Goal: Task Accomplishment & Management: Complete application form

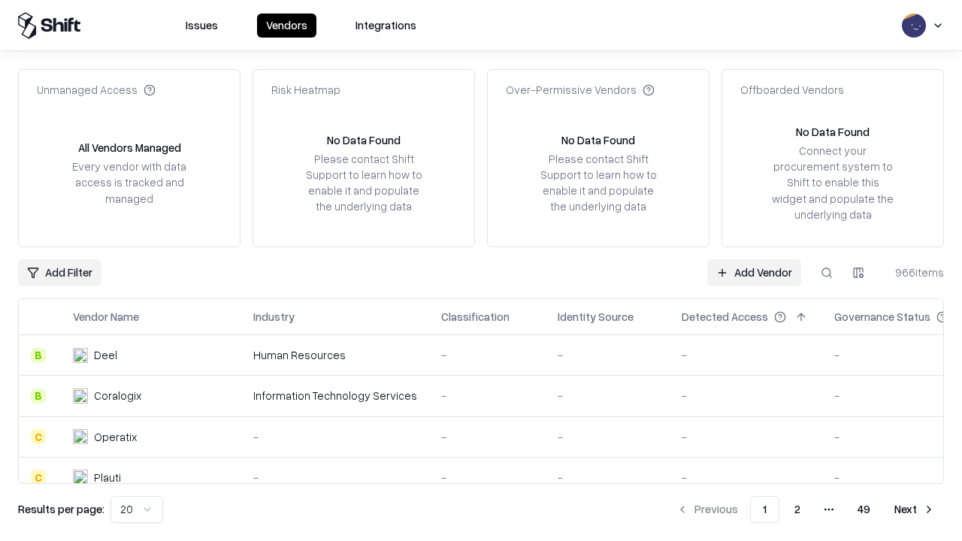
click at [754, 272] on link "Add Vendor" at bounding box center [754, 272] width 94 height 27
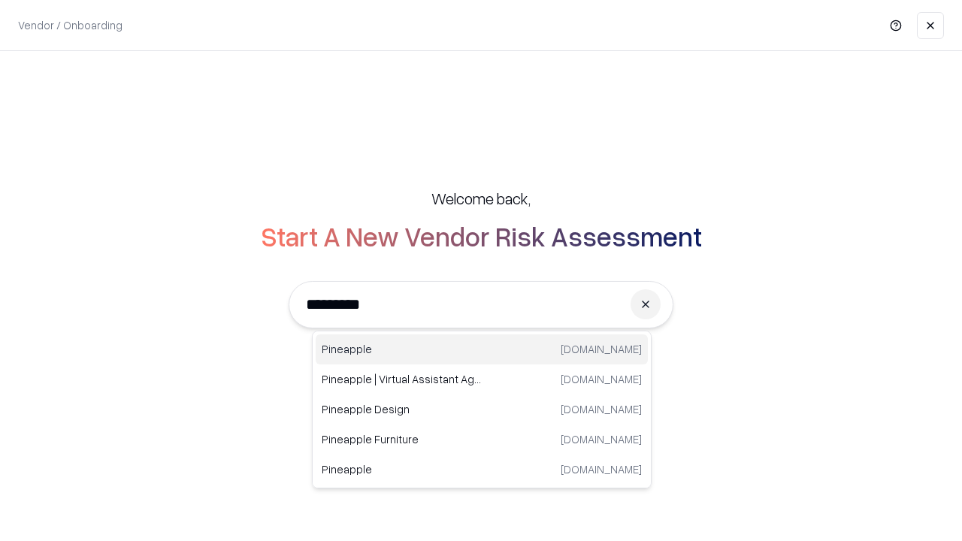
click at [482, 350] on div "Pineapple [DOMAIN_NAME]" at bounding box center [482, 349] width 332 height 30
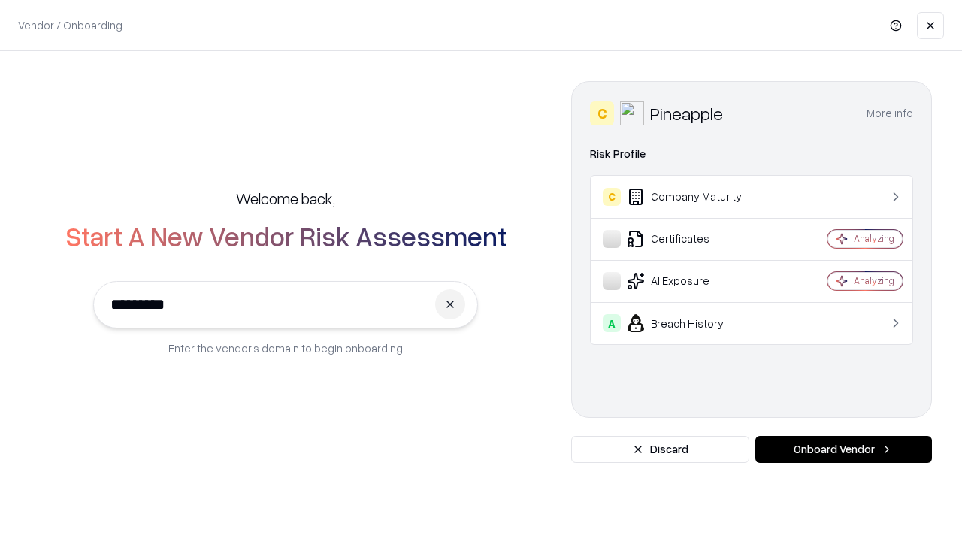
type input "*********"
click at [843, 449] on button "Onboard Vendor" at bounding box center [843, 449] width 177 height 27
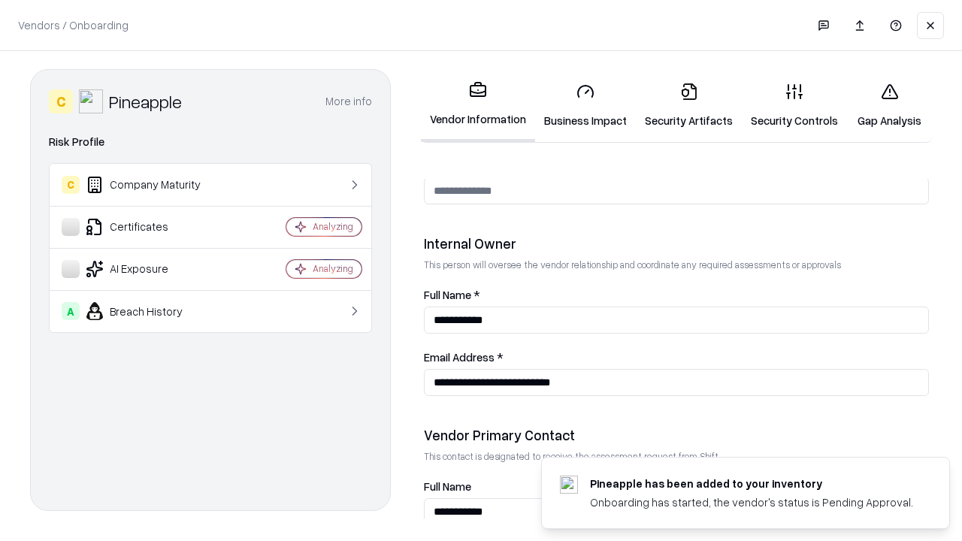
scroll to position [779, 0]
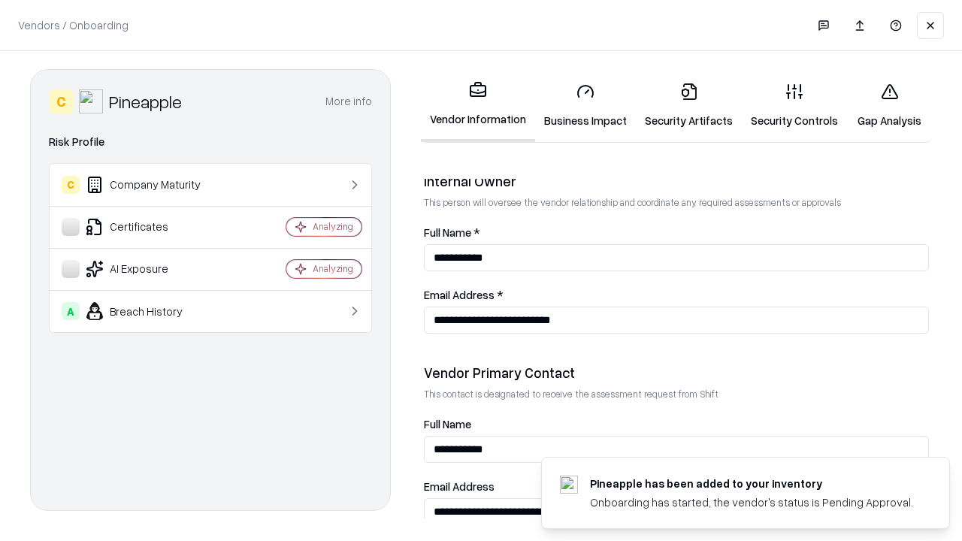
click at [688, 105] on link "Security Artifacts" at bounding box center [689, 106] width 106 height 70
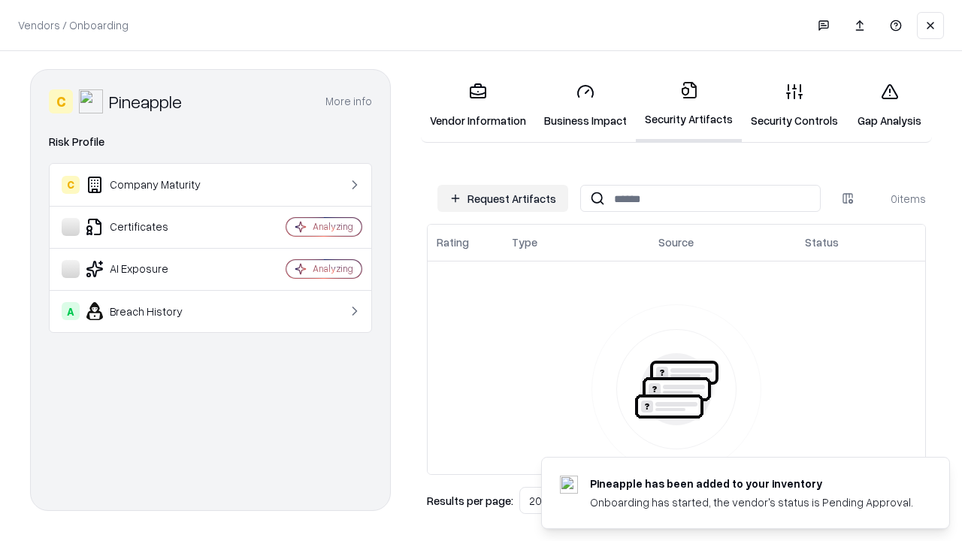
click at [503, 198] on button "Request Artifacts" at bounding box center [502, 198] width 131 height 27
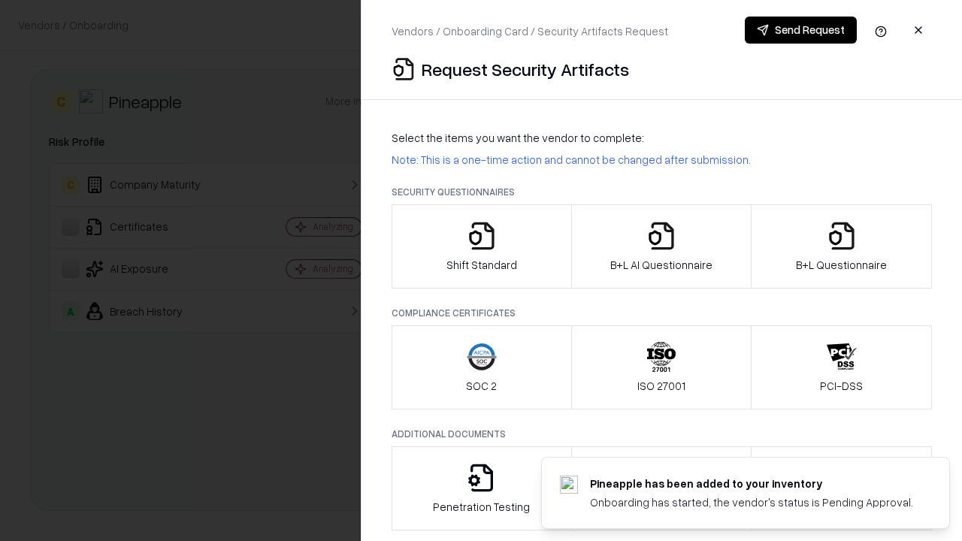
click at [841, 247] on icon "button" at bounding box center [842, 236] width 30 height 30
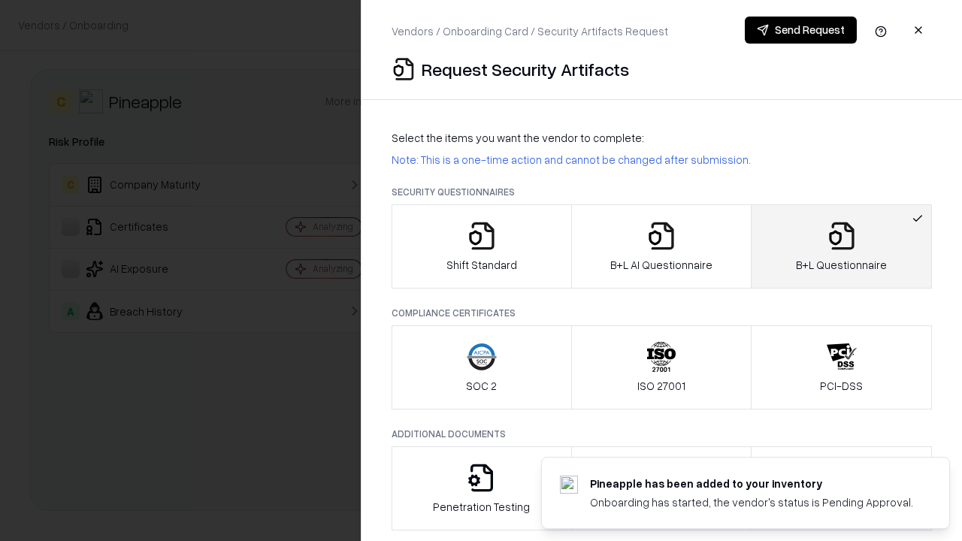
click at [661, 247] on icon "button" at bounding box center [661, 236] width 30 height 30
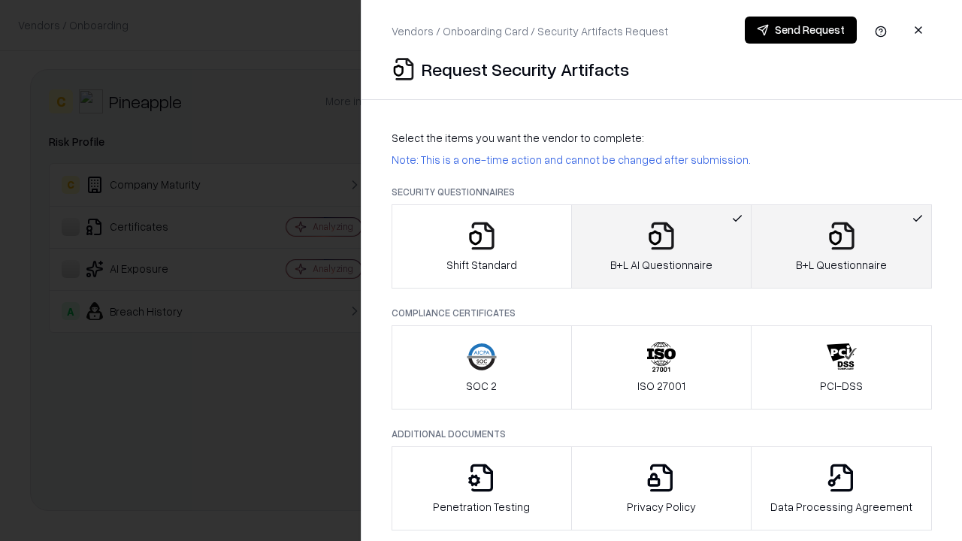
click at [800, 30] on button "Send Request" at bounding box center [801, 30] width 112 height 27
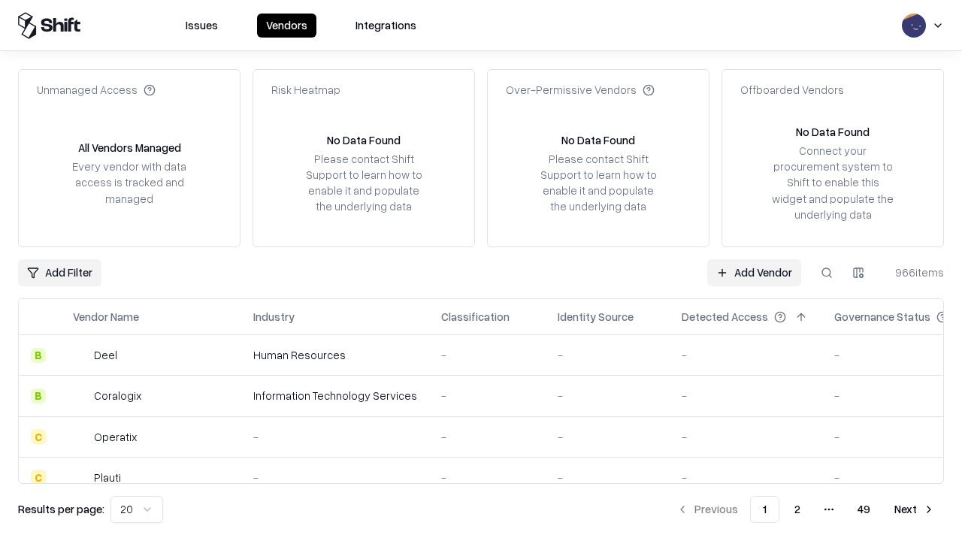
click at [827, 272] on button at bounding box center [826, 272] width 27 height 27
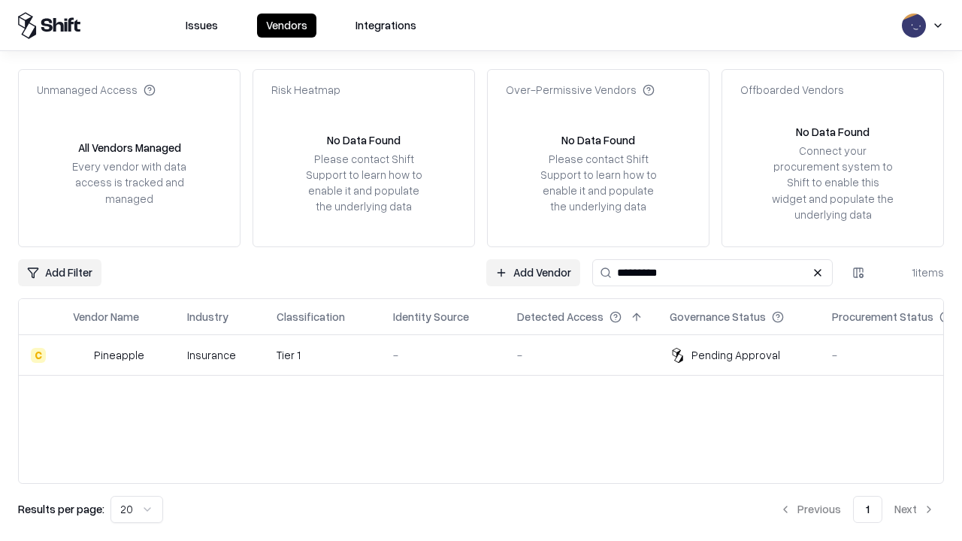
type input "*********"
click at [490, 355] on div "-" at bounding box center [443, 355] width 100 height 16
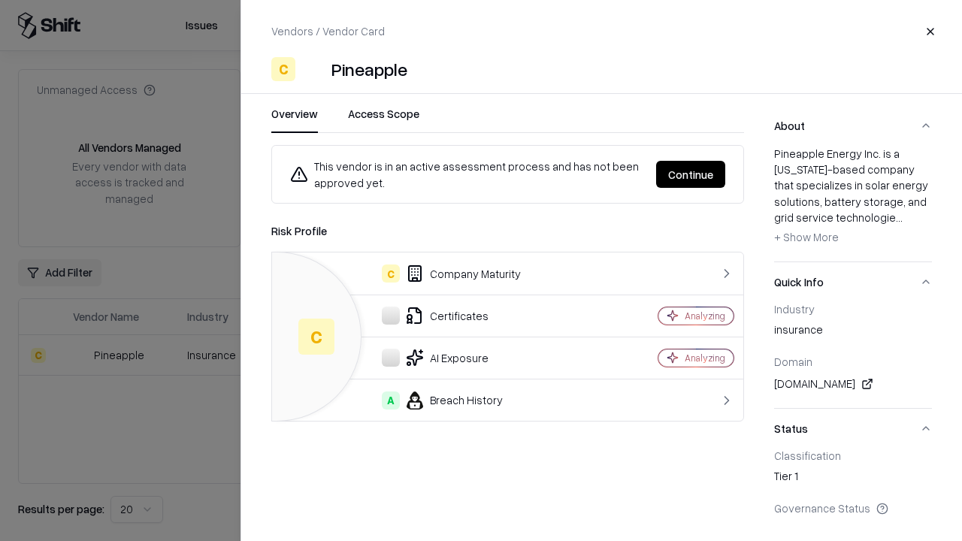
click at [691, 174] on button "Continue" at bounding box center [690, 174] width 69 height 27
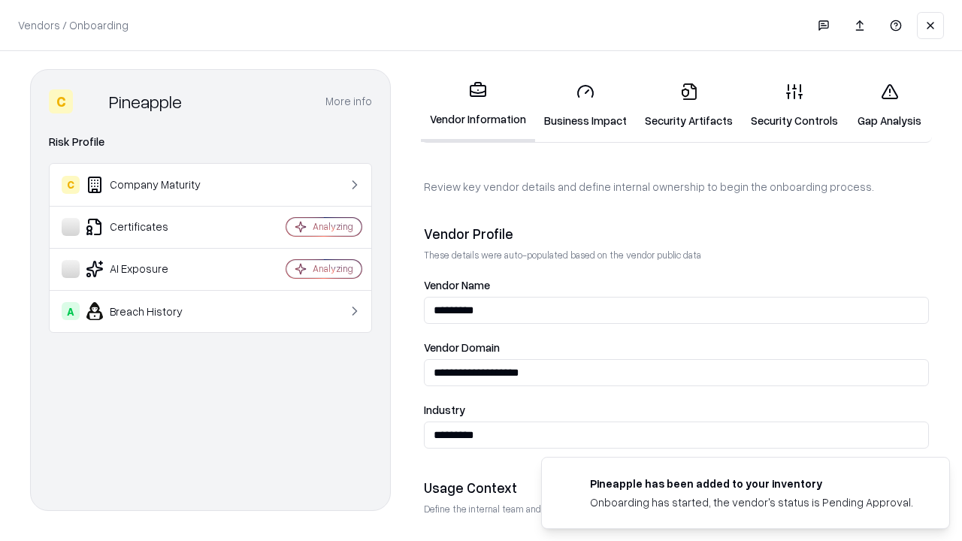
click at [688, 105] on link "Security Artifacts" at bounding box center [689, 106] width 106 height 70
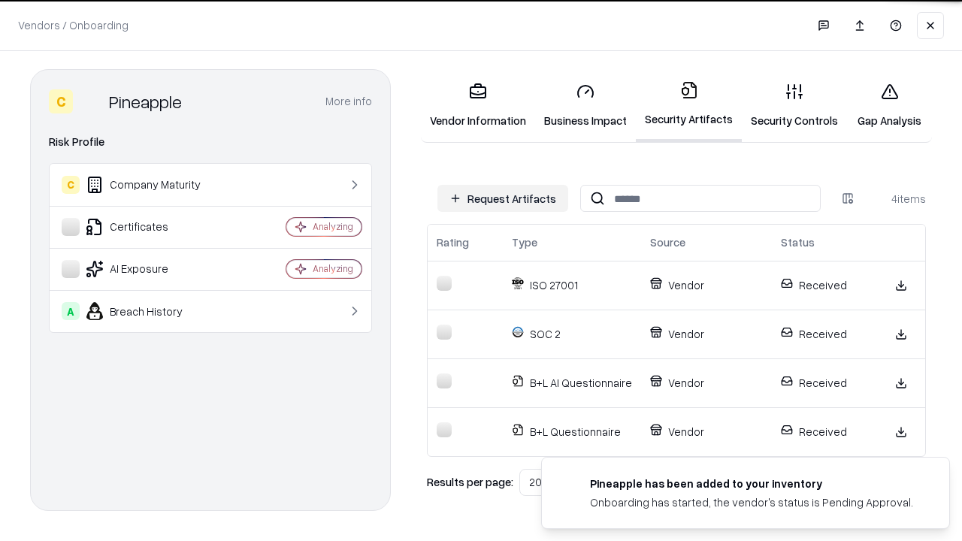
click at [889, 105] on link "Gap Analysis" at bounding box center [889, 106] width 85 height 70
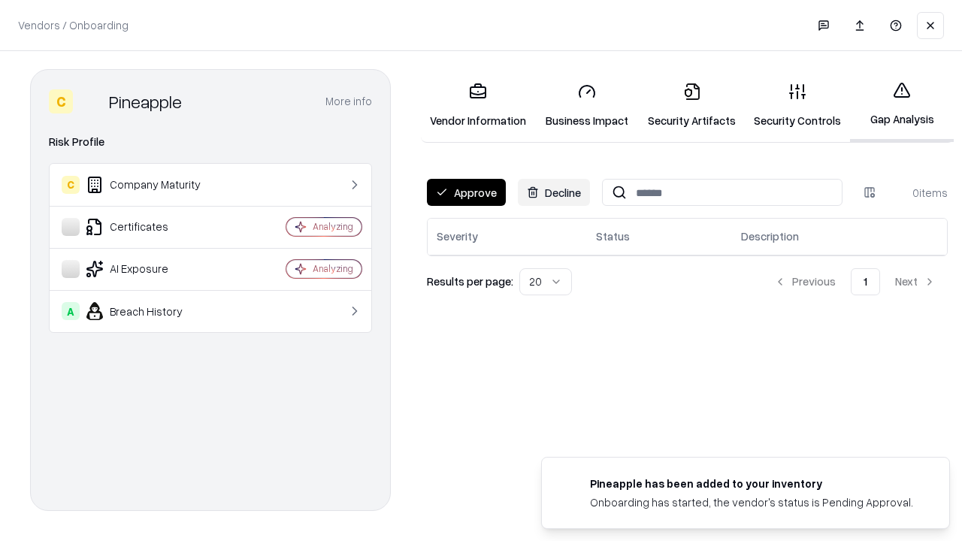
click at [466, 192] on button "Approve" at bounding box center [466, 192] width 79 height 27
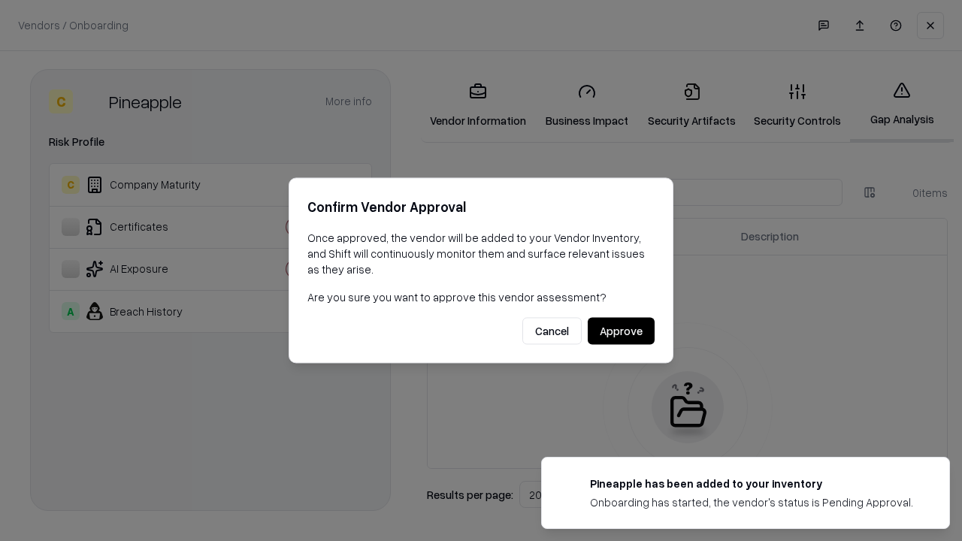
click at [621, 331] on button "Approve" at bounding box center [621, 331] width 67 height 27
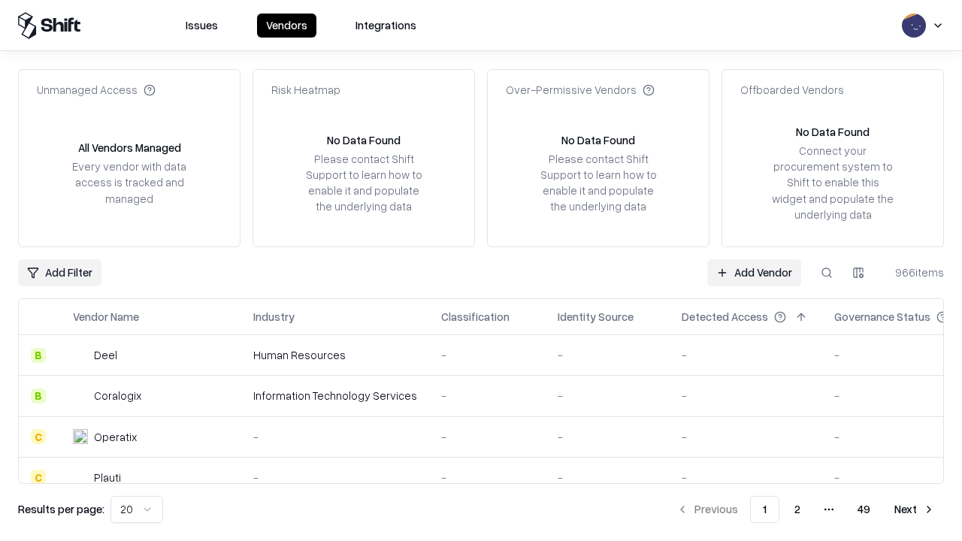
type input "*********"
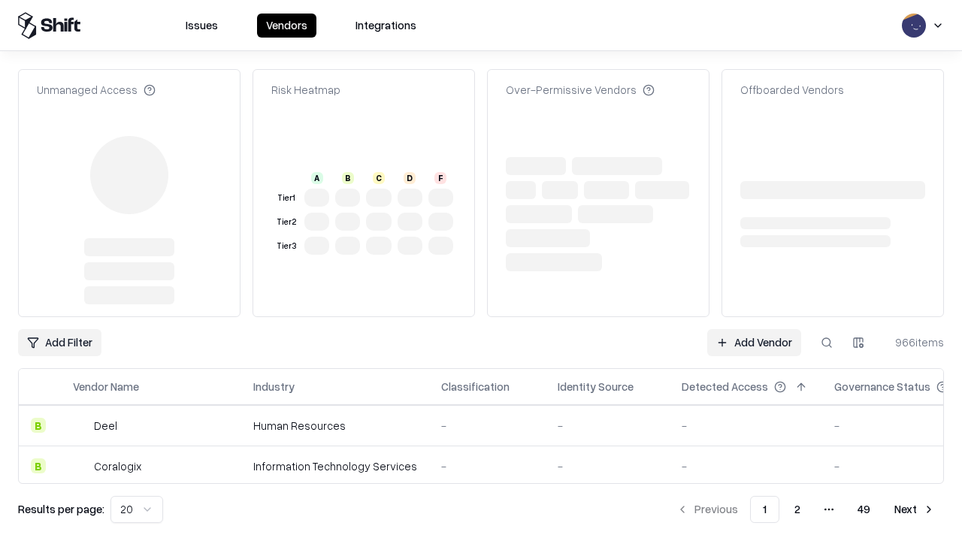
click at [754, 329] on link "Add Vendor" at bounding box center [754, 342] width 94 height 27
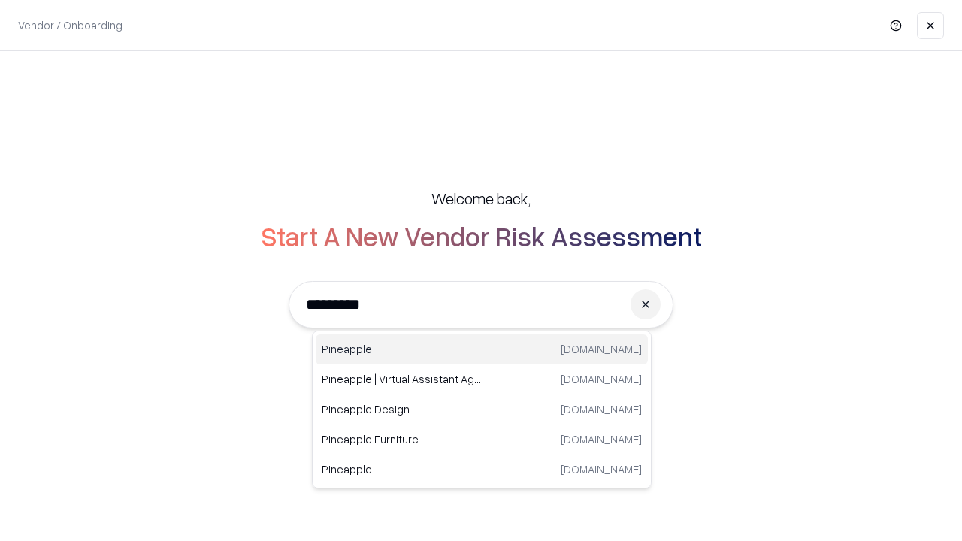
click at [482, 350] on div "Pineapple [DOMAIN_NAME]" at bounding box center [482, 349] width 332 height 30
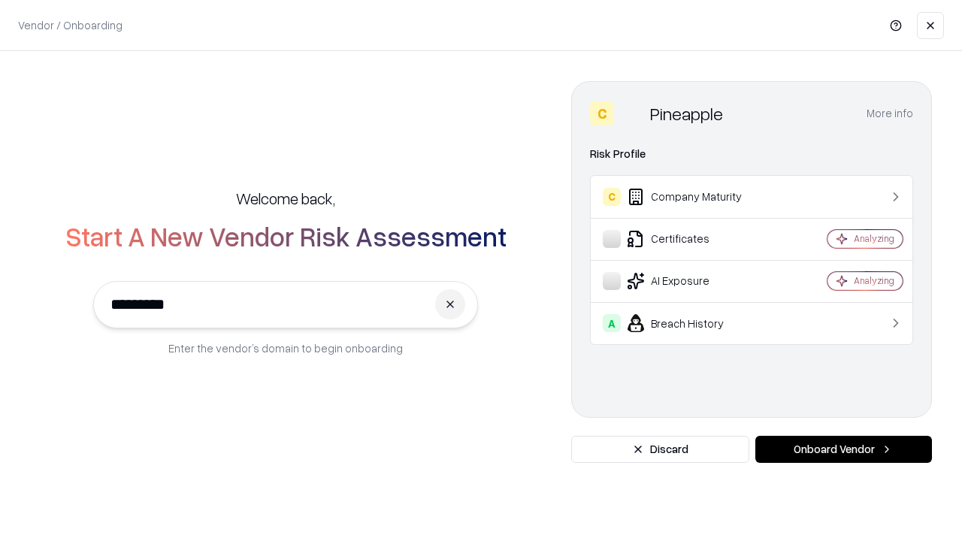
type input "*********"
click at [843, 449] on button "Onboard Vendor" at bounding box center [843, 449] width 177 height 27
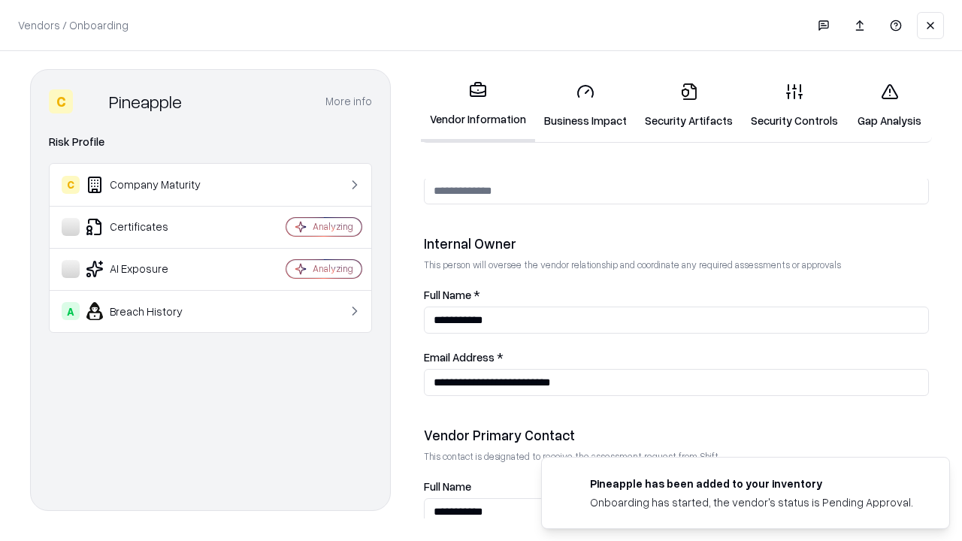
scroll to position [779, 0]
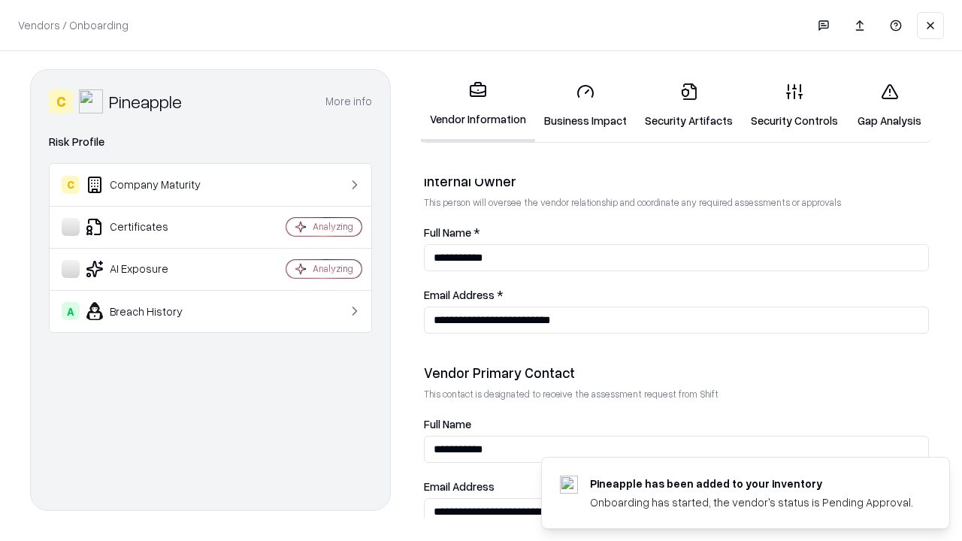
click at [889, 105] on link "Gap Analysis" at bounding box center [889, 106] width 85 height 70
